Goal: Transaction & Acquisition: Purchase product/service

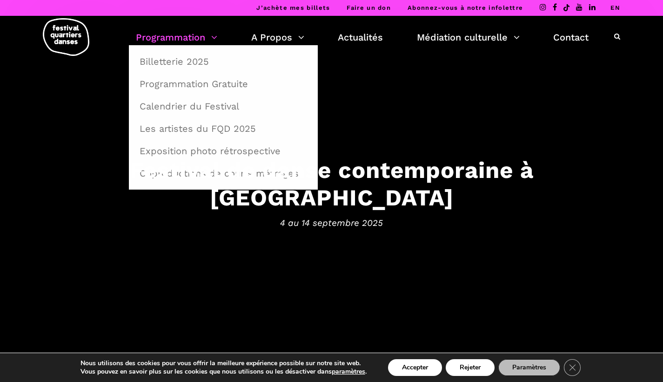
click at [176, 43] on link "Programmation" at bounding box center [176, 37] width 81 height 16
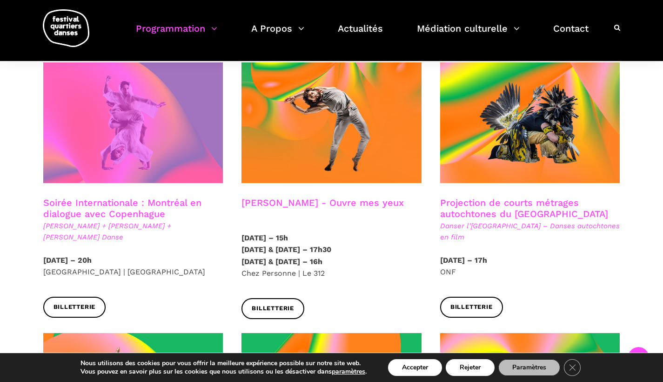
scroll to position [520, 0]
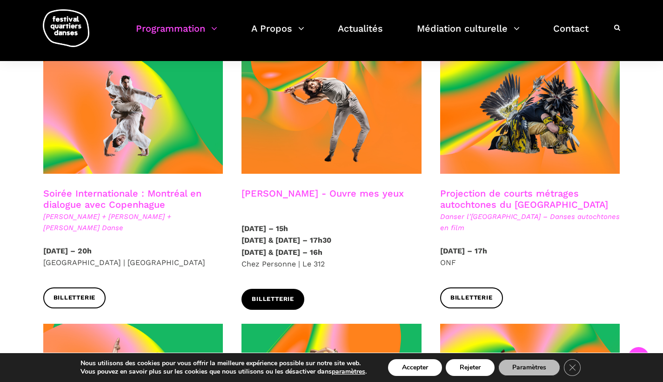
click at [291, 294] on span "Billetterie" at bounding box center [273, 299] width 42 height 10
click at [362, 188] on h3 "Charles-Alexis Desgagnés - Ouvre mes yeux" at bounding box center [323, 199] width 162 height 23
click at [360, 188] on h3 "Charles-Alexis Desgagnés - Ouvre mes yeux" at bounding box center [323, 199] width 162 height 23
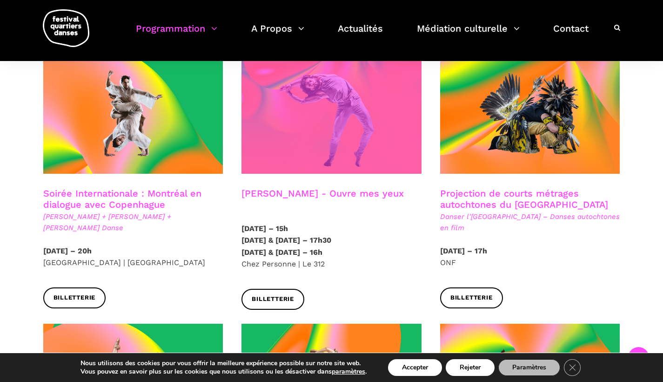
click at [355, 114] on span at bounding box center [332, 113] width 180 height 121
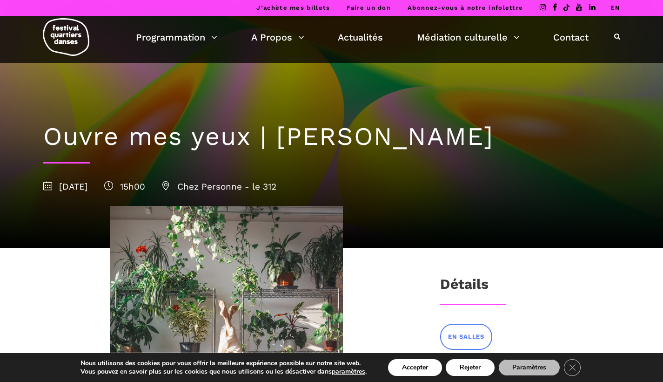
drag, startPoint x: 282, startPoint y: 140, endPoint x: 615, endPoint y: 137, distance: 333.2
click at [615, 137] on h1 "Ouvre mes yeux | [PERSON_NAME]" at bounding box center [331, 136] width 577 height 30
copy h1 "[PERSON_NAME]"
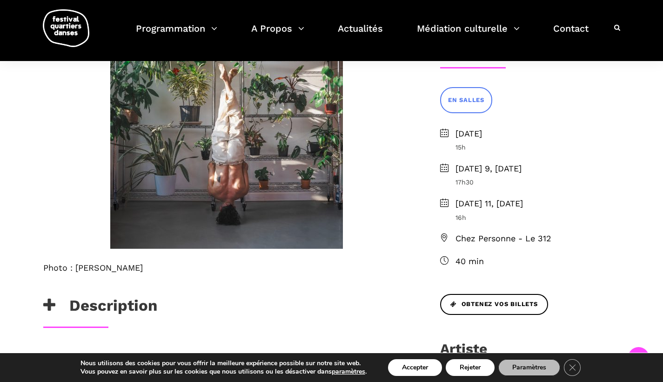
scroll to position [237, 0]
click at [524, 299] on span "Obtenez vos billets" at bounding box center [493, 304] width 87 height 10
